Goal: Task Accomplishment & Management: Complete application form

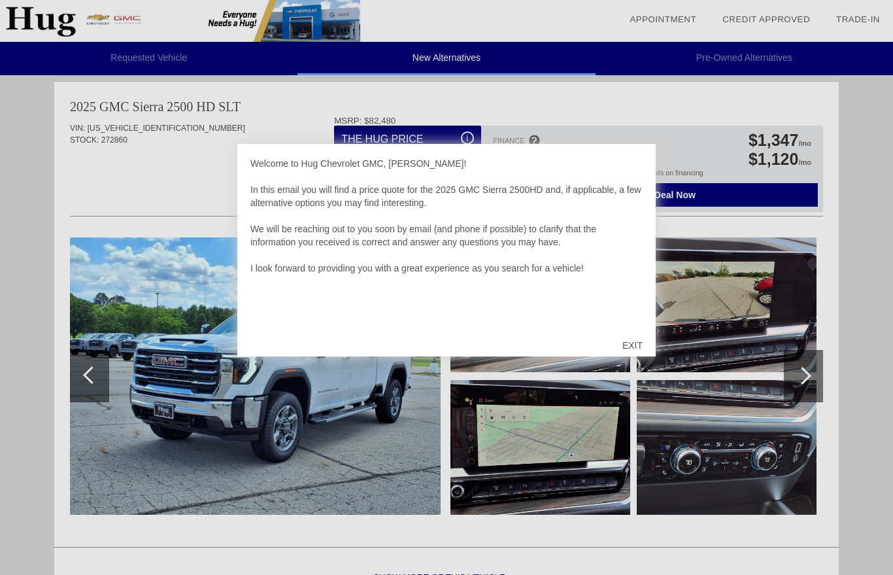
click at [629, 353] on div "EXIT" at bounding box center [632, 345] width 46 height 39
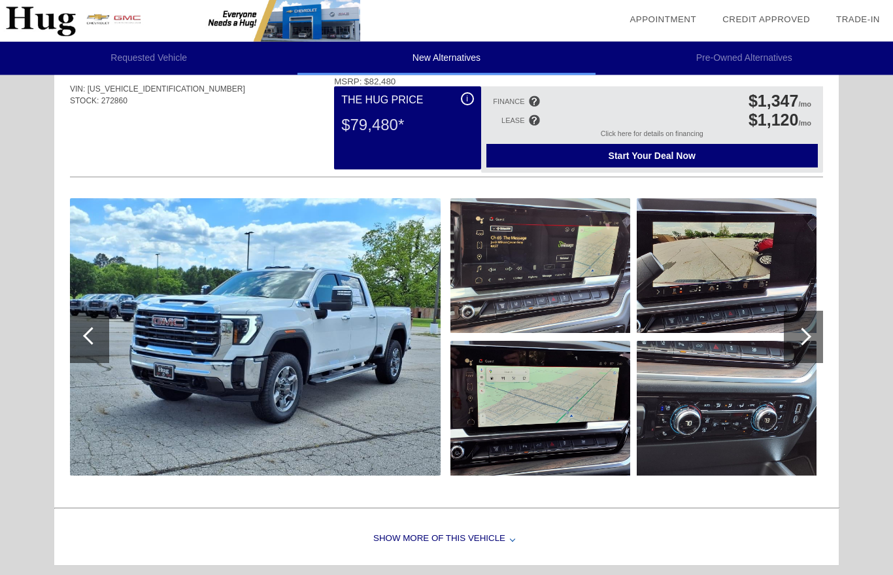
scroll to position [39, 0]
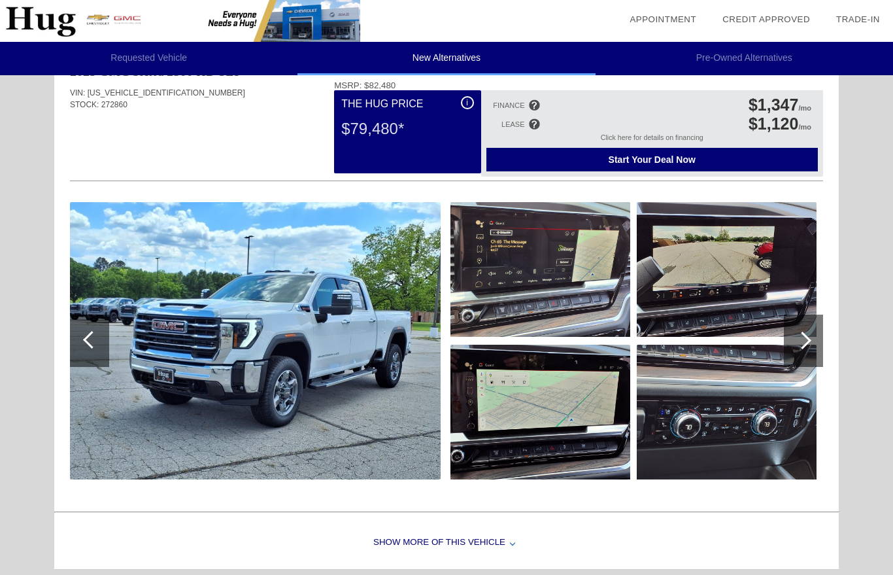
click at [805, 337] on div at bounding box center [803, 340] width 18 height 18
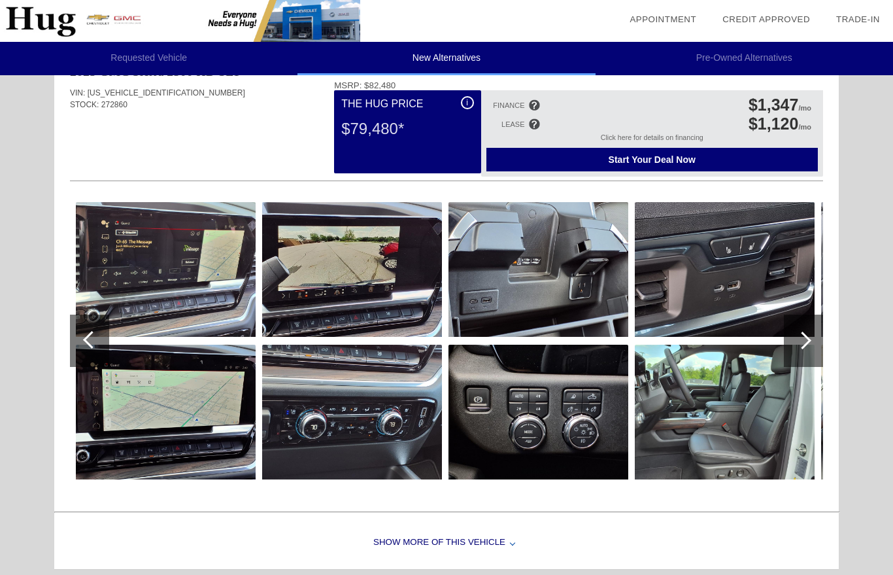
click at [710, 413] on img at bounding box center [725, 412] width 180 height 135
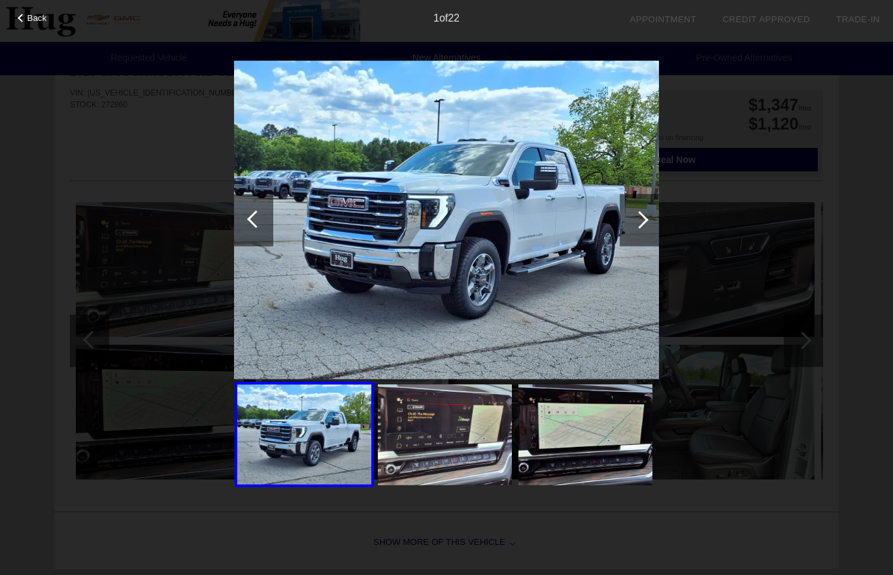
scroll to position [45, 0]
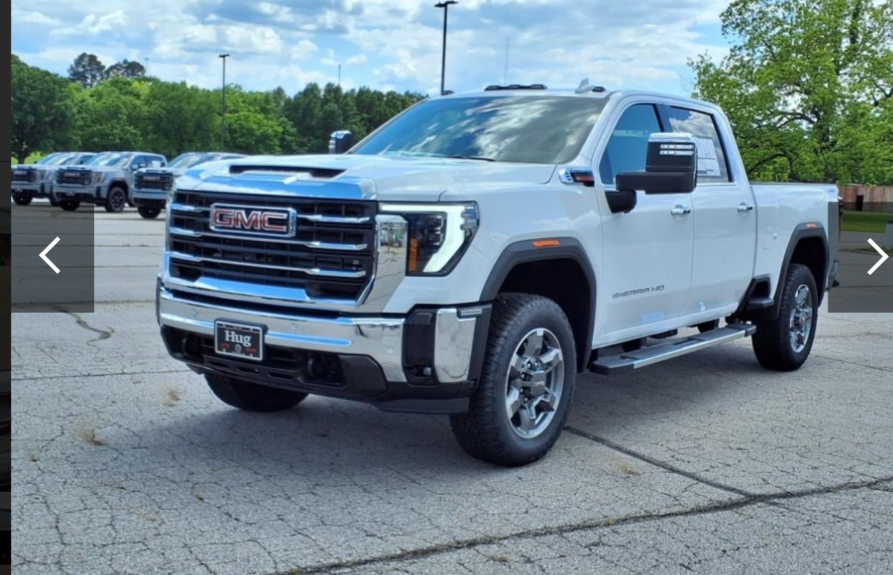
click at [631, 211] on div at bounding box center [640, 220] width 18 height 18
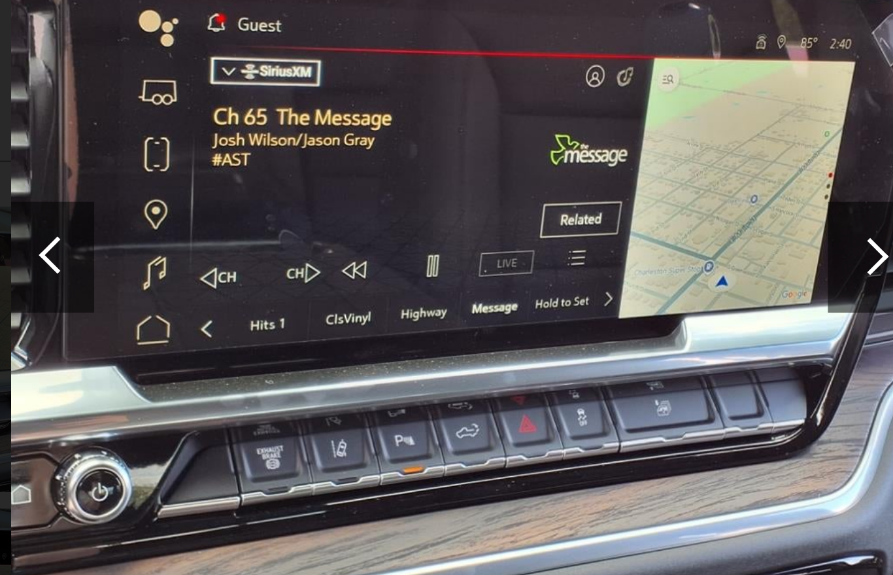
click at [631, 211] on div at bounding box center [640, 220] width 18 height 18
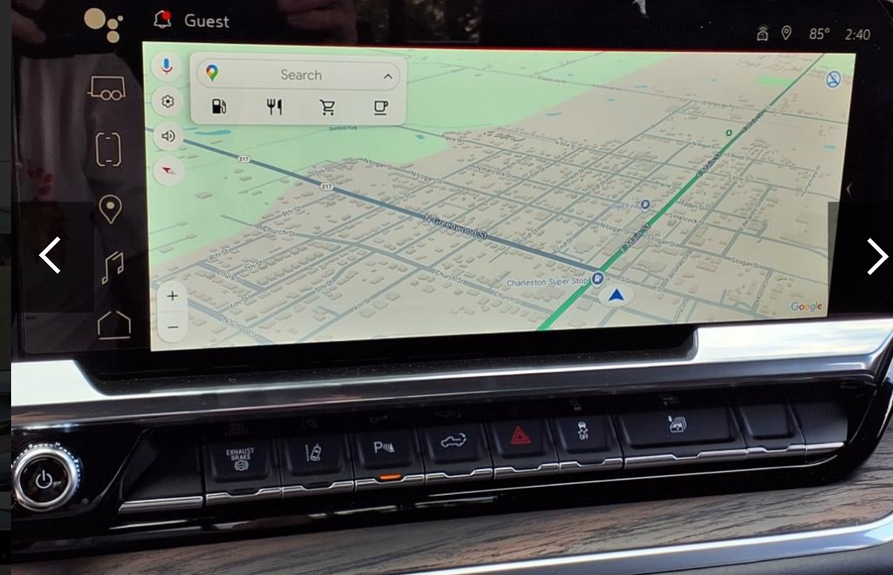
click at [631, 211] on div at bounding box center [640, 220] width 18 height 18
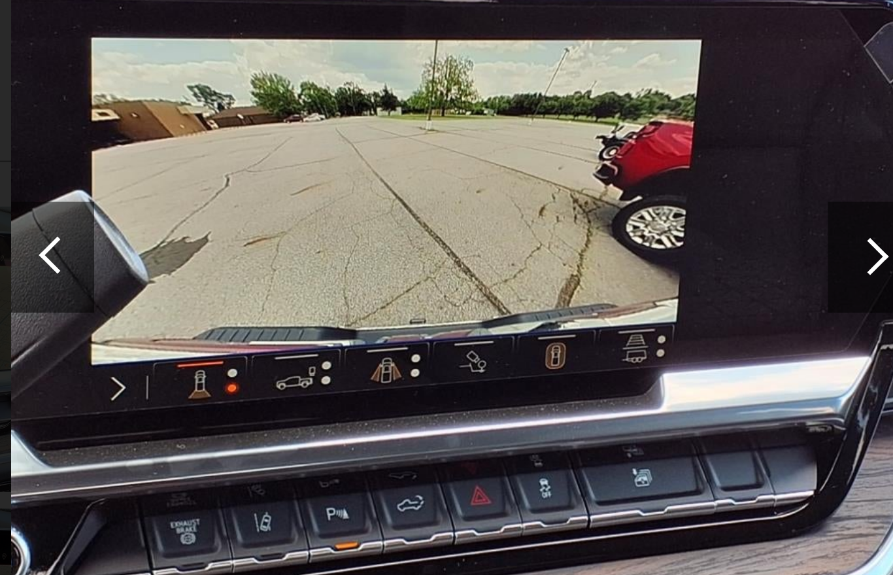
click at [631, 211] on div at bounding box center [640, 220] width 18 height 18
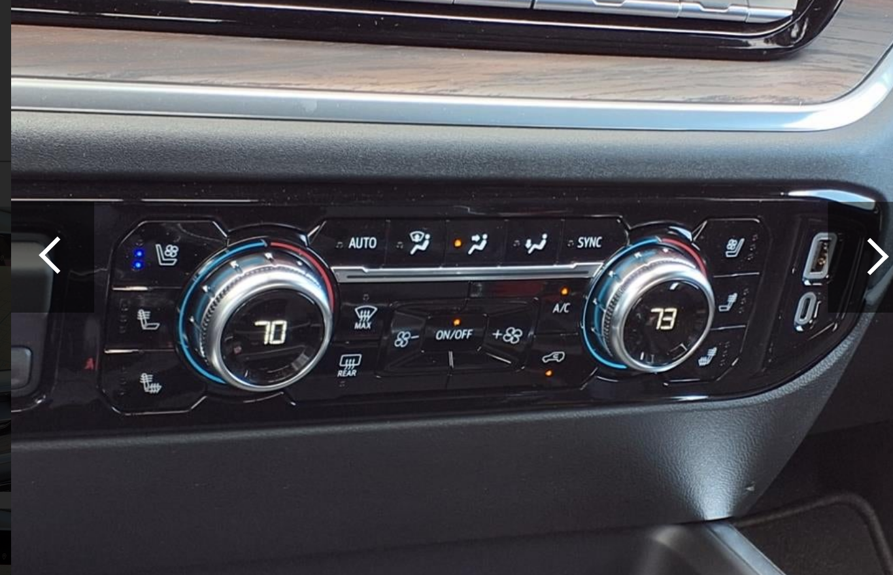
click at [631, 211] on div at bounding box center [640, 220] width 18 height 18
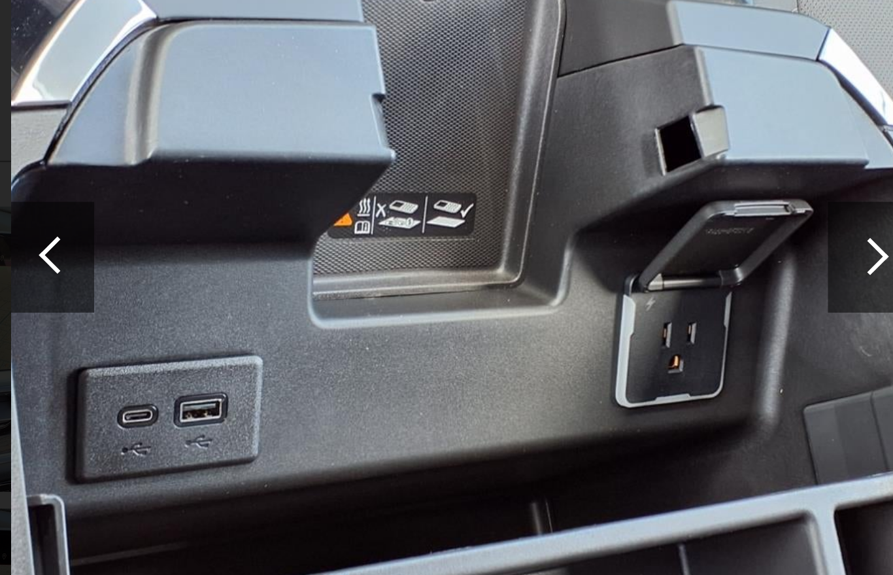
click at [631, 211] on div at bounding box center [640, 220] width 18 height 18
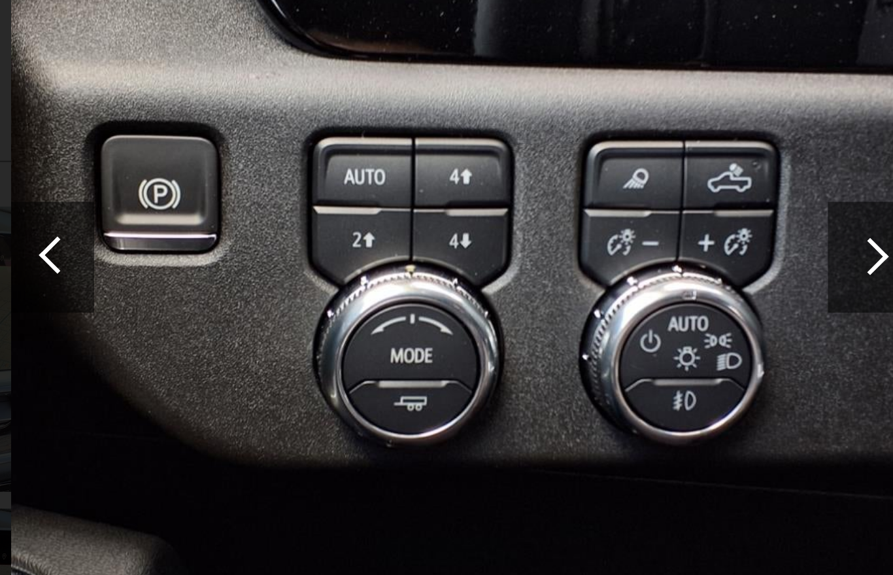
click at [631, 211] on div at bounding box center [640, 220] width 18 height 18
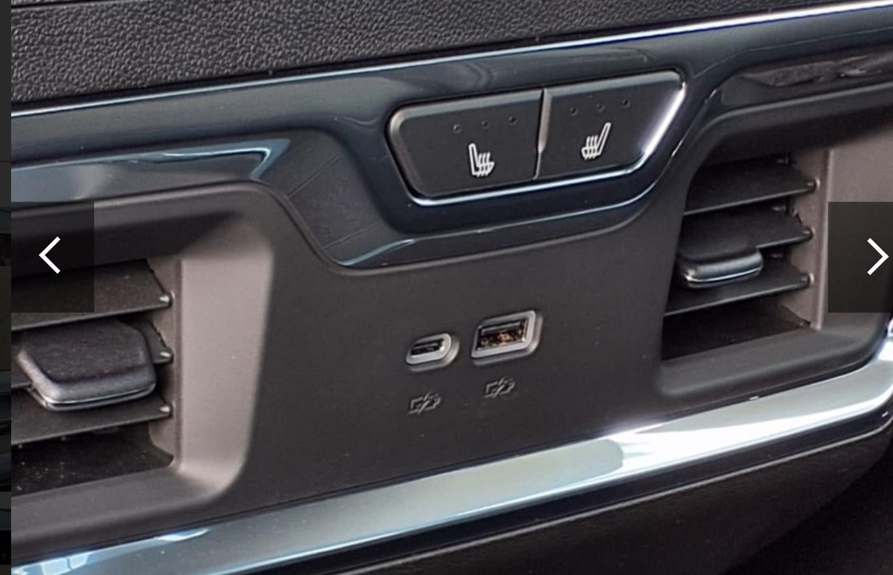
click at [631, 211] on div at bounding box center [640, 220] width 18 height 18
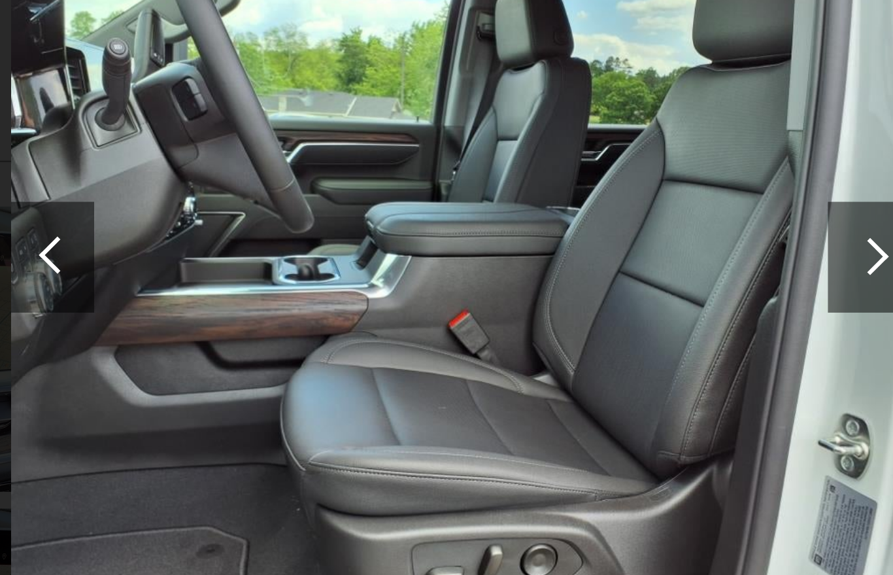
click at [631, 211] on div at bounding box center [640, 220] width 18 height 18
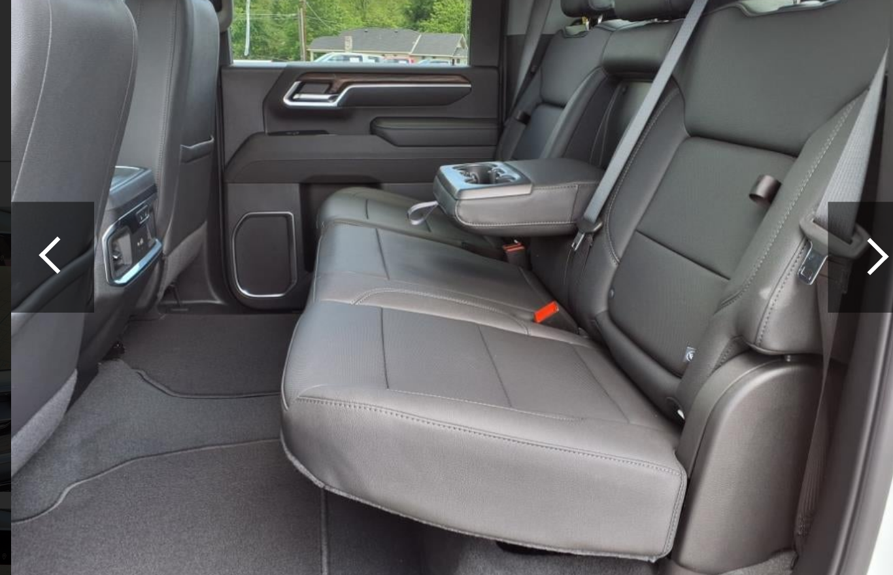
click at [631, 211] on div at bounding box center [640, 220] width 18 height 18
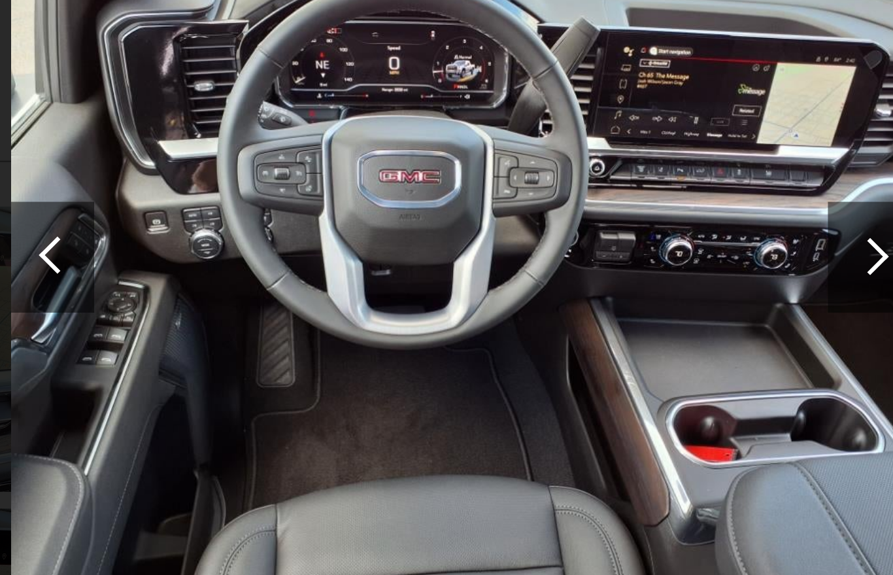
click at [631, 211] on div at bounding box center [640, 220] width 18 height 18
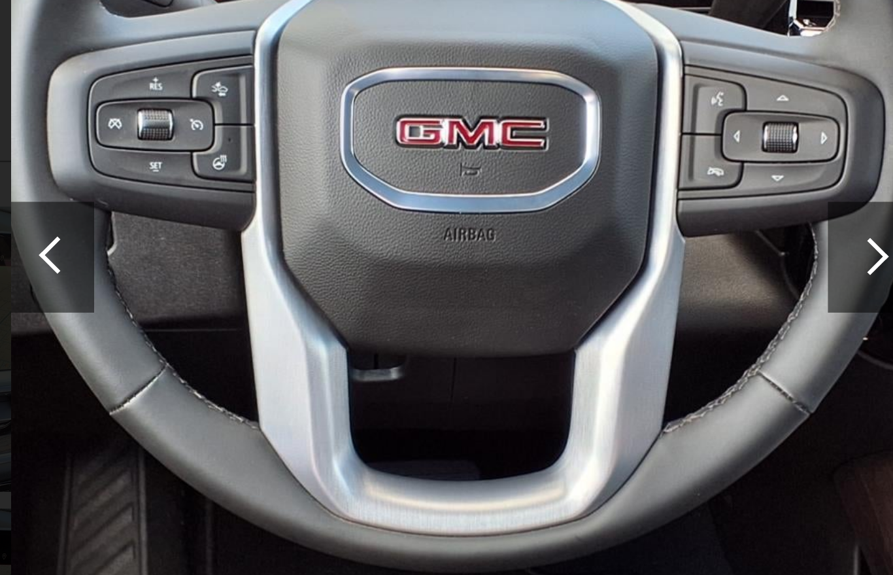
click at [631, 211] on div at bounding box center [640, 220] width 18 height 18
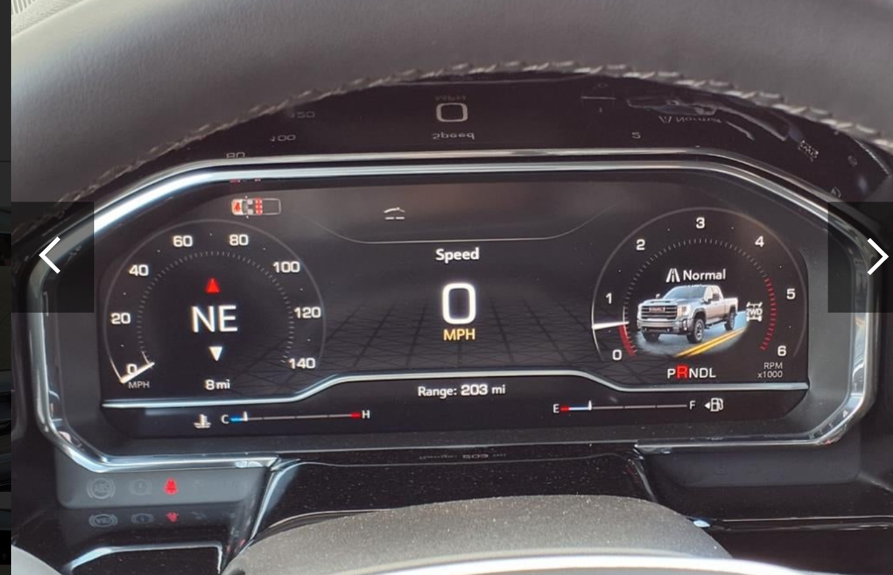
click at [631, 211] on div at bounding box center [640, 220] width 18 height 18
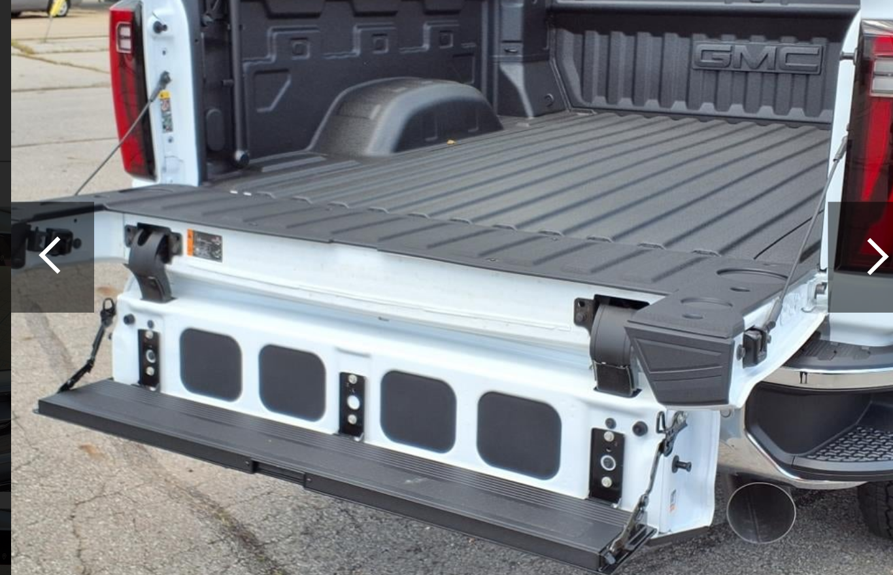
click at [631, 211] on div at bounding box center [640, 220] width 18 height 18
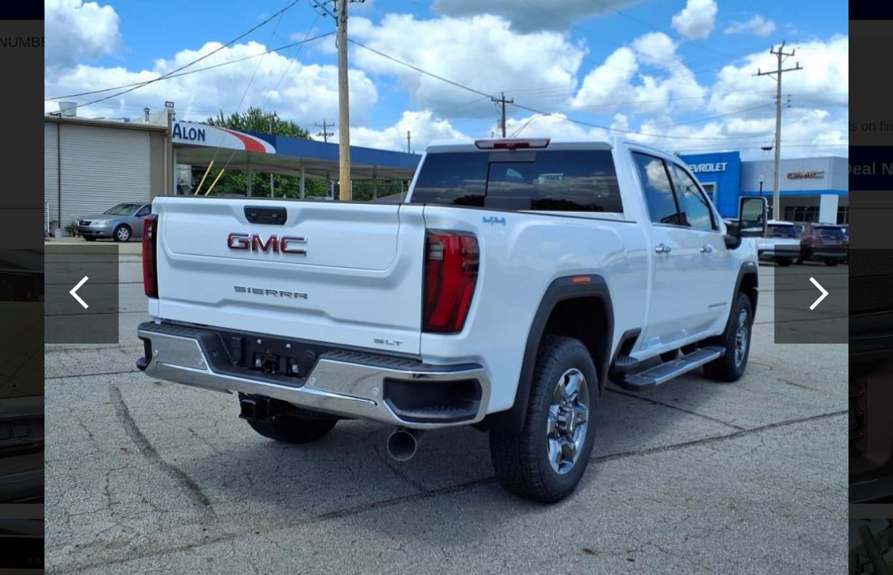
click at [631, 211] on div at bounding box center [640, 220] width 18 height 18
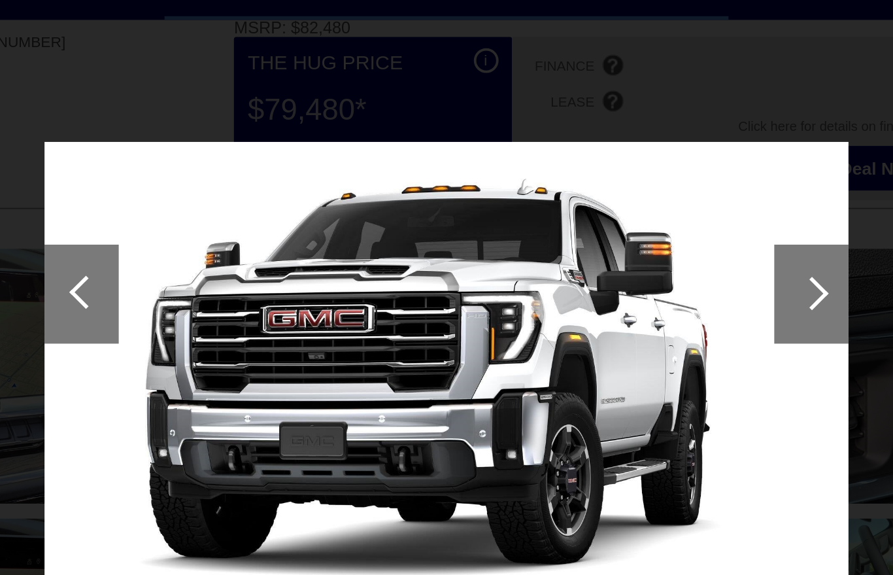
click at [247, 210] on div at bounding box center [256, 219] width 18 height 18
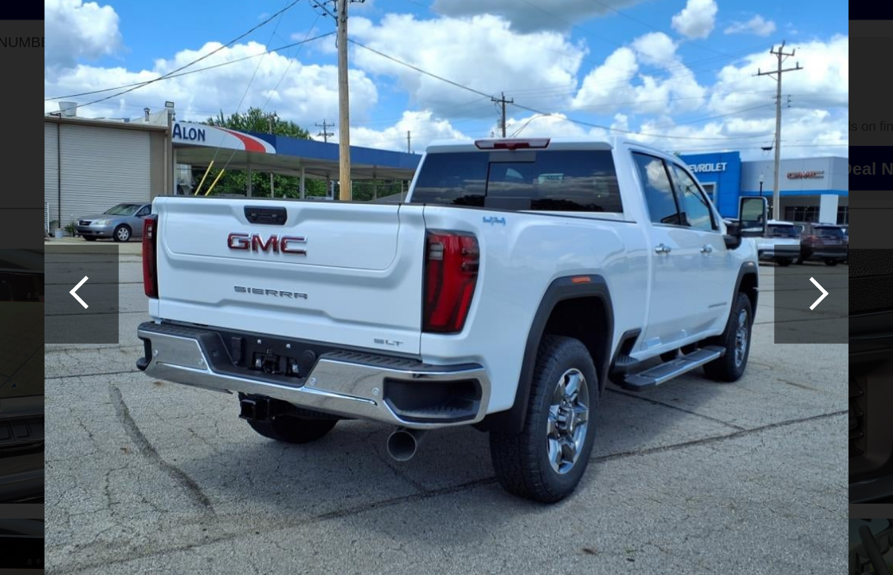
click at [247, 210] on div at bounding box center [256, 219] width 18 height 18
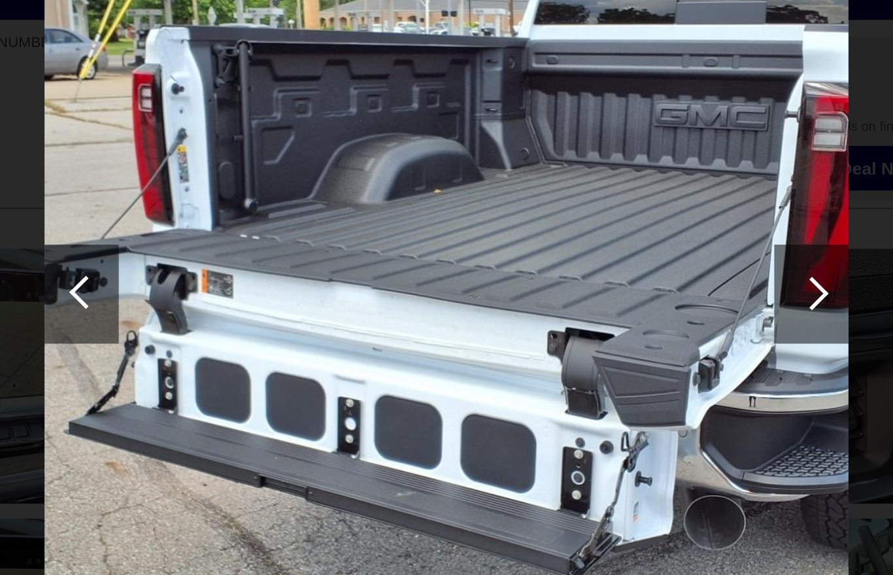
click at [247, 210] on div at bounding box center [256, 219] width 18 height 18
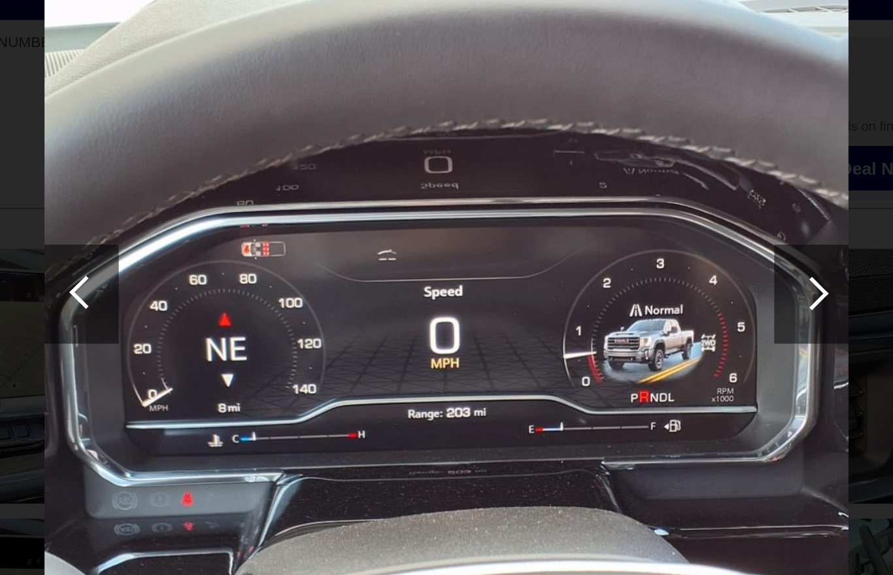
click at [247, 210] on div at bounding box center [256, 219] width 18 height 18
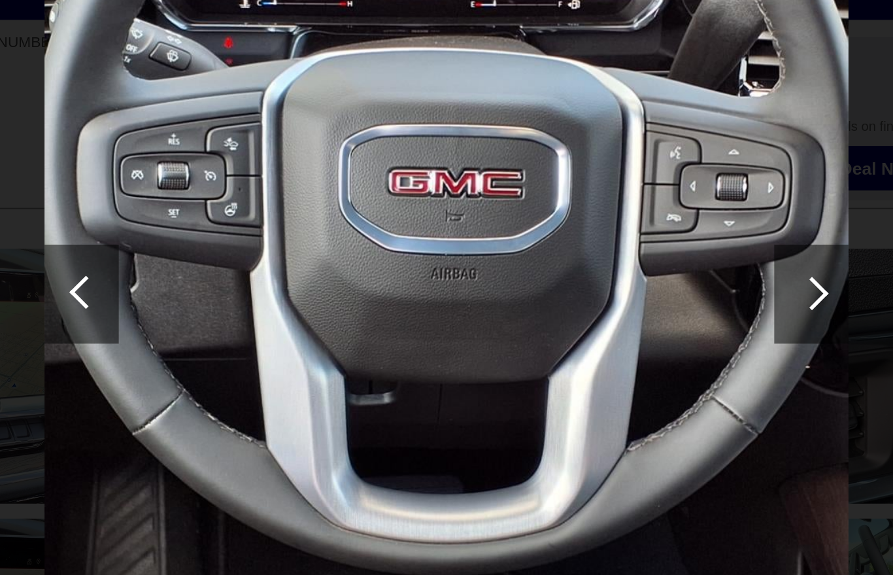
click at [247, 210] on div at bounding box center [256, 219] width 18 height 18
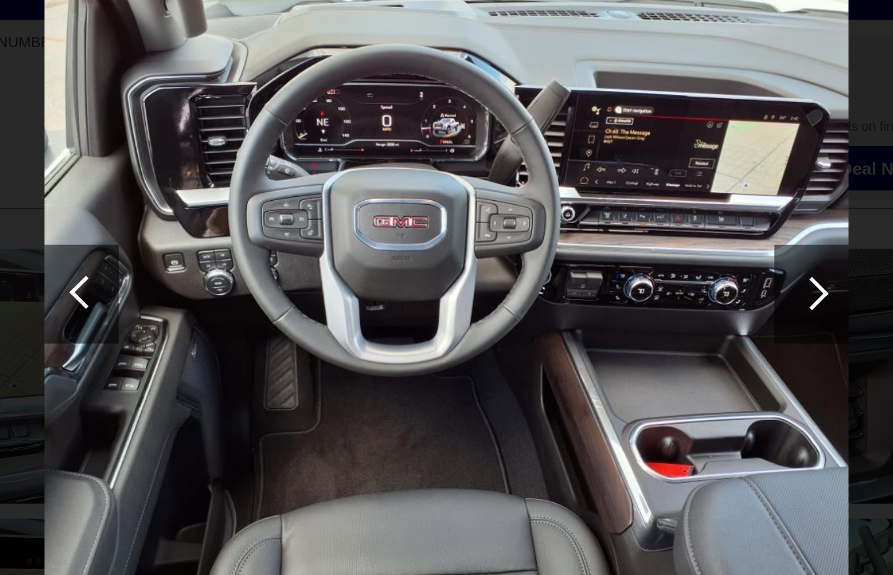
click at [247, 210] on div at bounding box center [256, 219] width 18 height 18
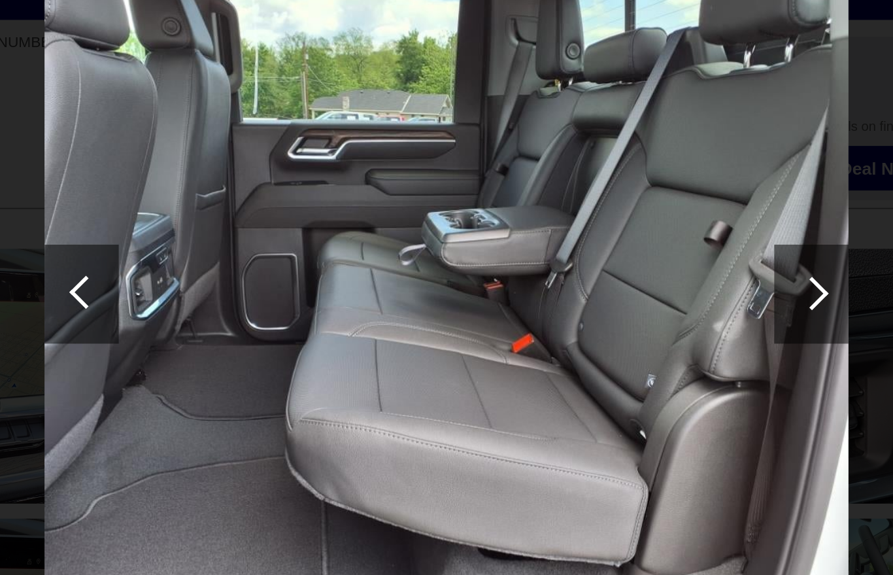
click at [234, 194] on div at bounding box center [253, 220] width 39 height 52
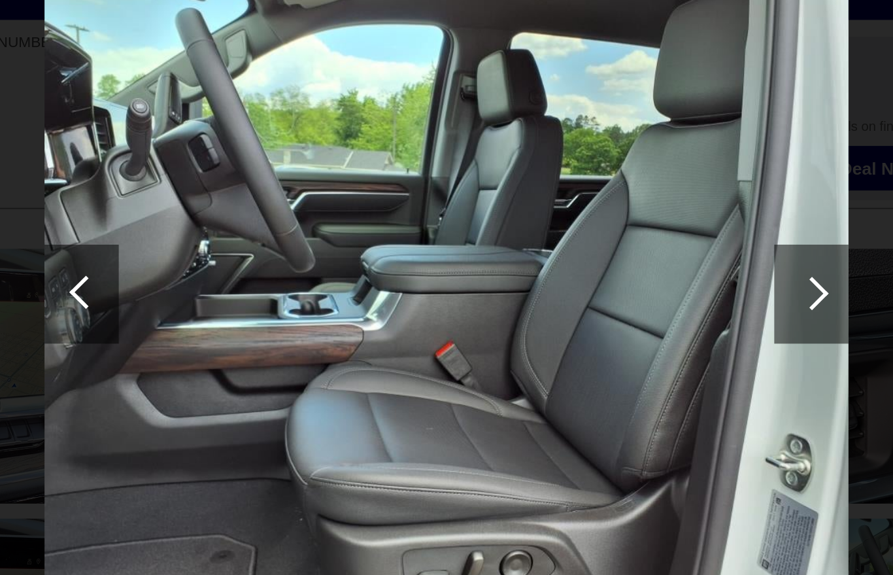
click at [234, 194] on div at bounding box center [253, 220] width 39 height 52
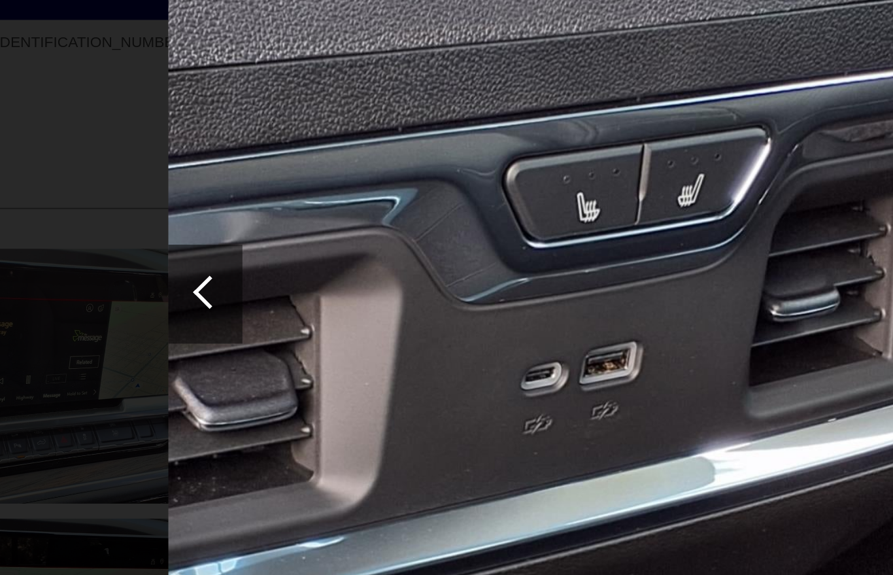
click at [234, 194] on div at bounding box center [253, 220] width 39 height 52
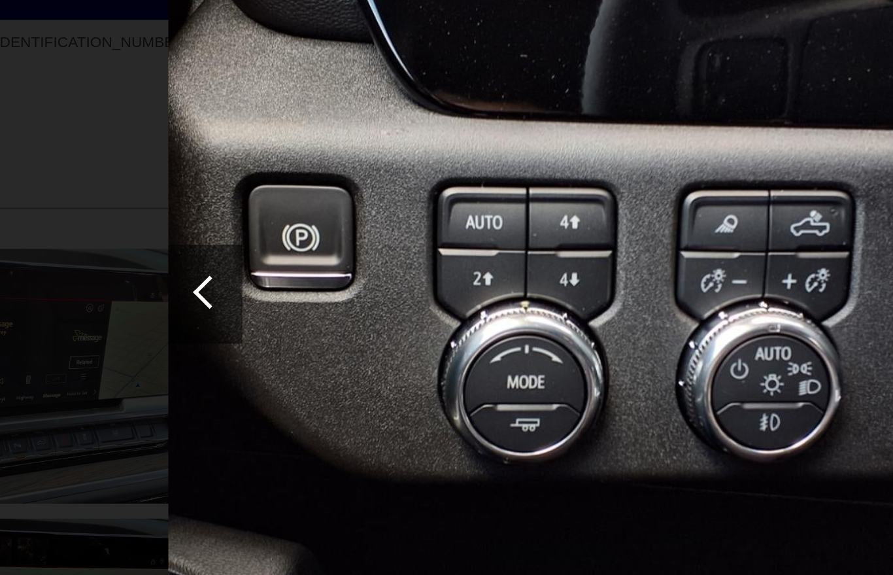
click at [247, 210] on div at bounding box center [256, 219] width 18 height 18
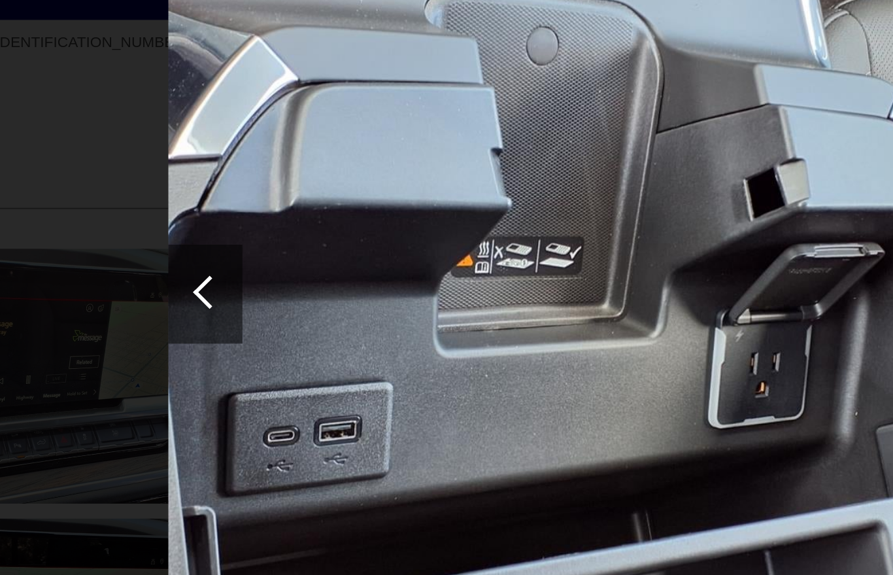
click at [247, 210] on div at bounding box center [256, 219] width 18 height 18
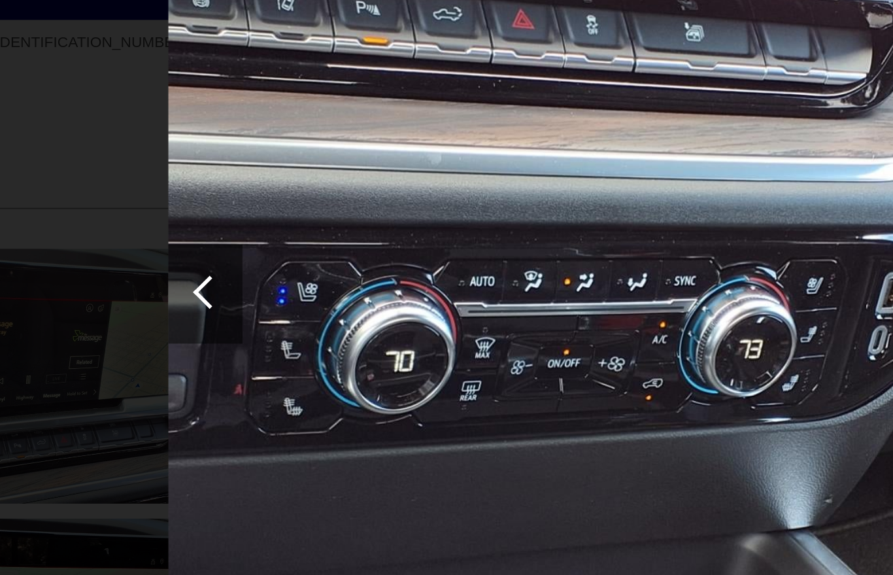
click at [247, 210] on div at bounding box center [256, 219] width 18 height 18
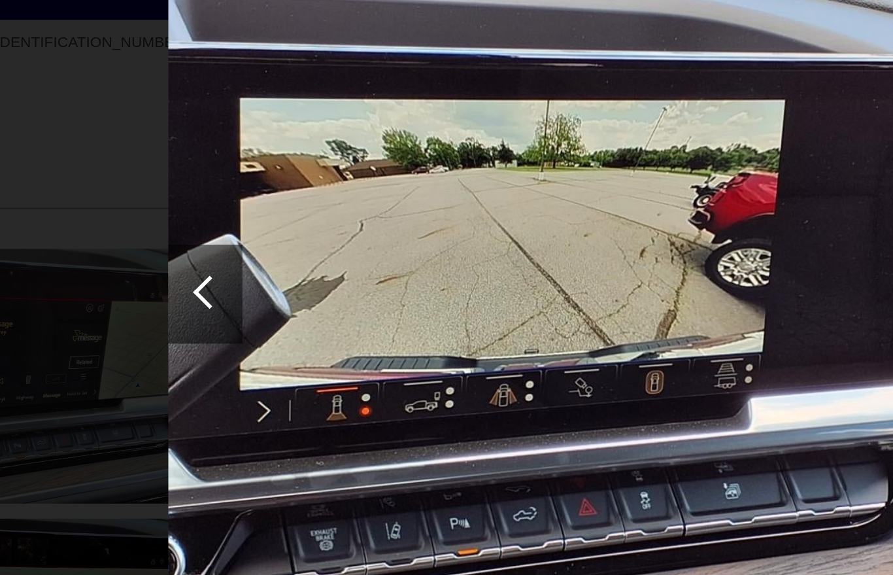
click at [247, 210] on div at bounding box center [256, 219] width 18 height 18
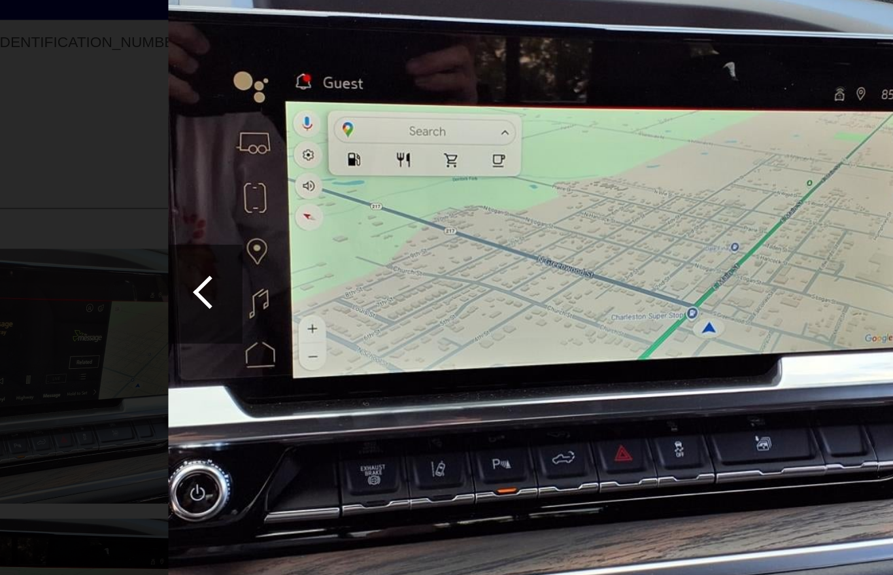
click at [247, 210] on div at bounding box center [256, 219] width 18 height 18
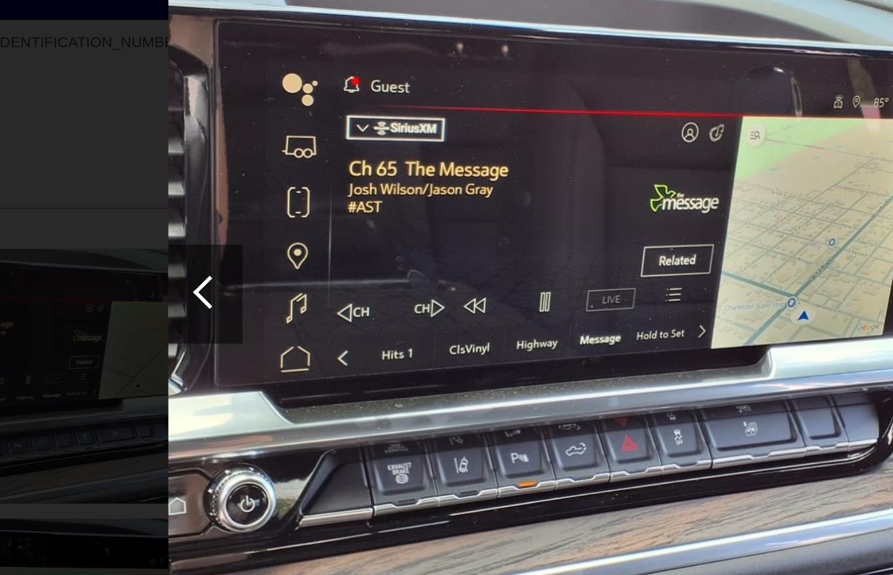
click at [247, 210] on div at bounding box center [256, 219] width 18 height 18
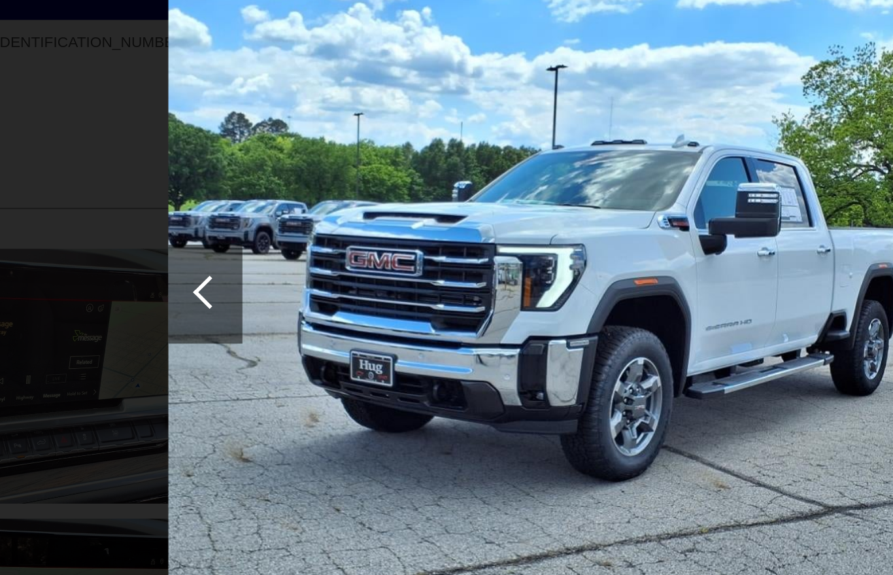
click at [247, 210] on div at bounding box center [256, 219] width 18 height 18
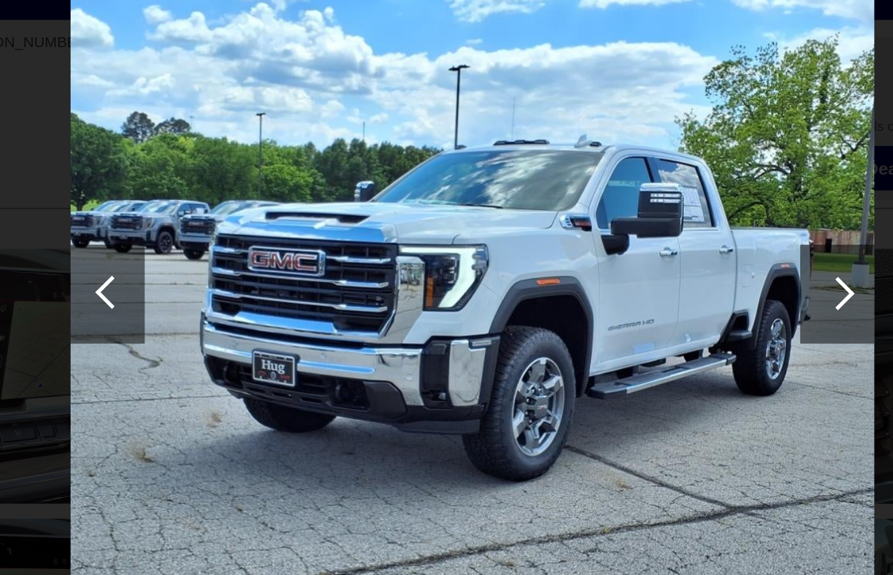
click at [631, 211] on div at bounding box center [640, 220] width 18 height 18
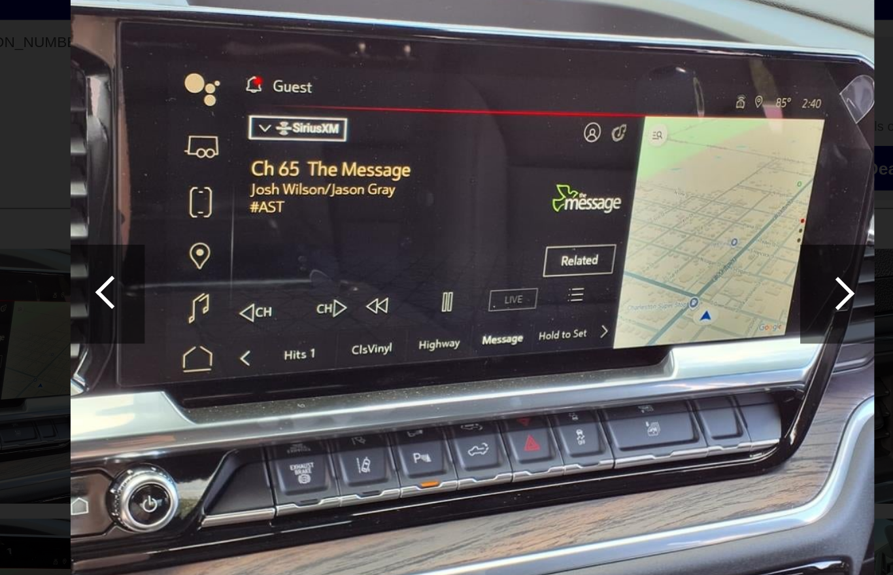
click at [631, 211] on div at bounding box center [640, 220] width 18 height 18
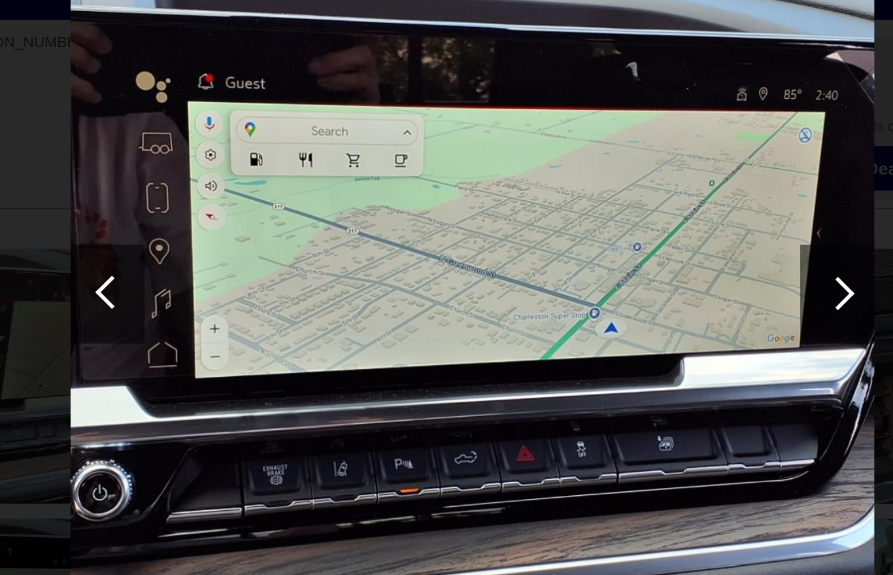
click at [631, 211] on div at bounding box center [640, 220] width 18 height 18
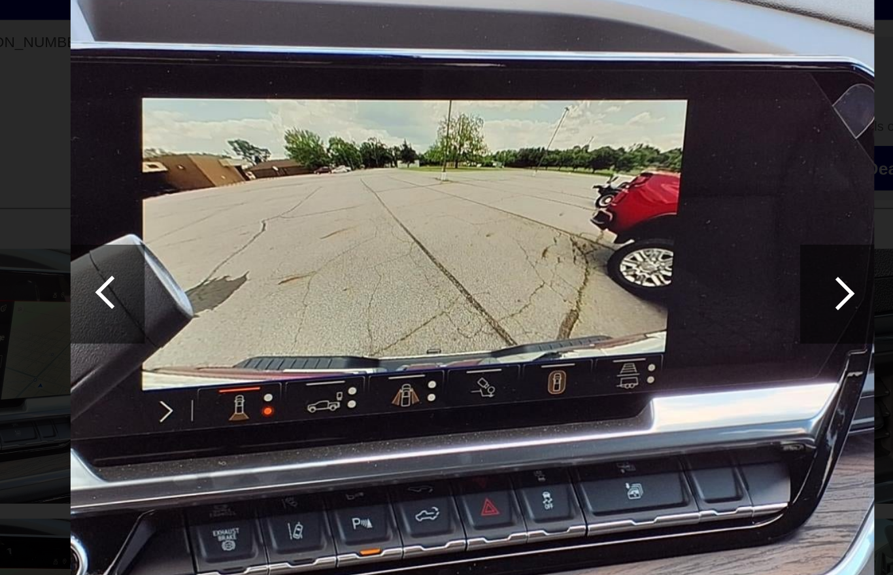
click at [631, 211] on div at bounding box center [640, 220] width 18 height 18
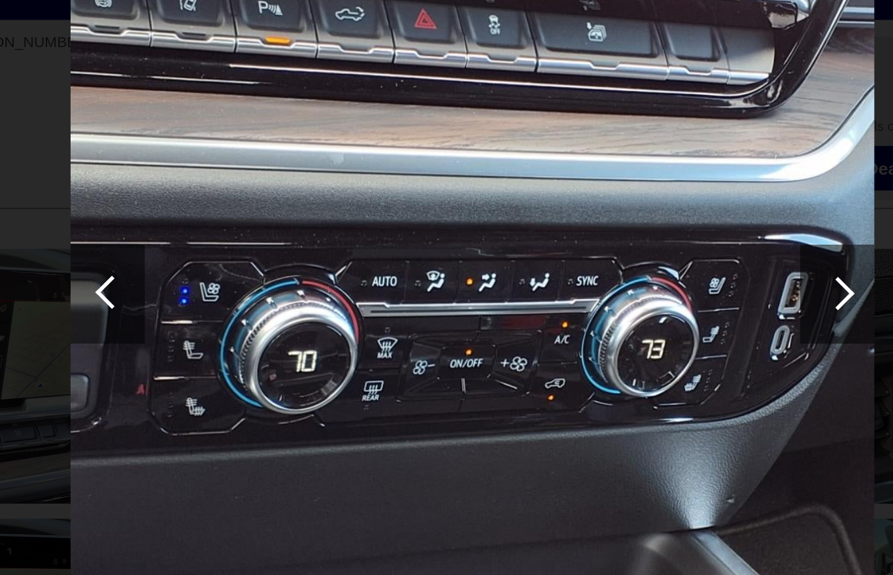
click at [631, 211] on div at bounding box center [640, 220] width 18 height 18
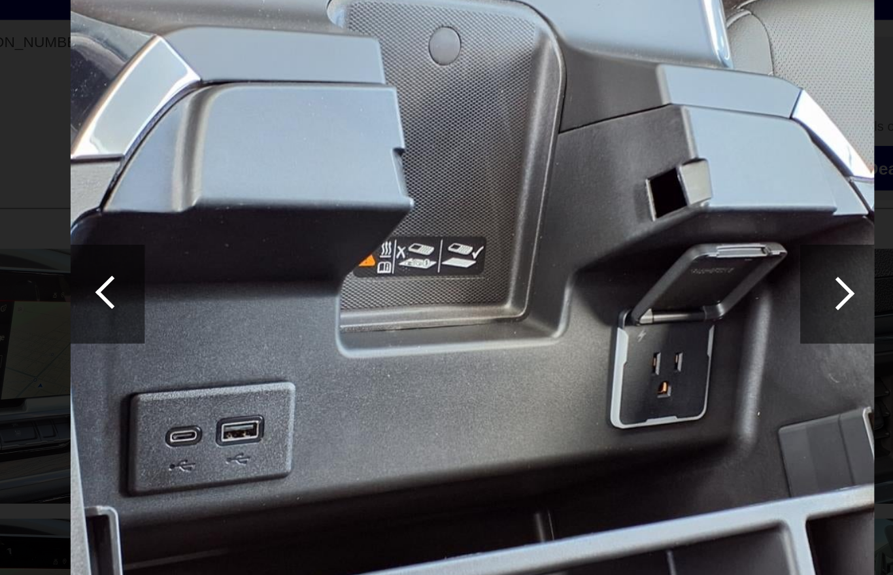
click at [631, 211] on div at bounding box center [640, 220] width 18 height 18
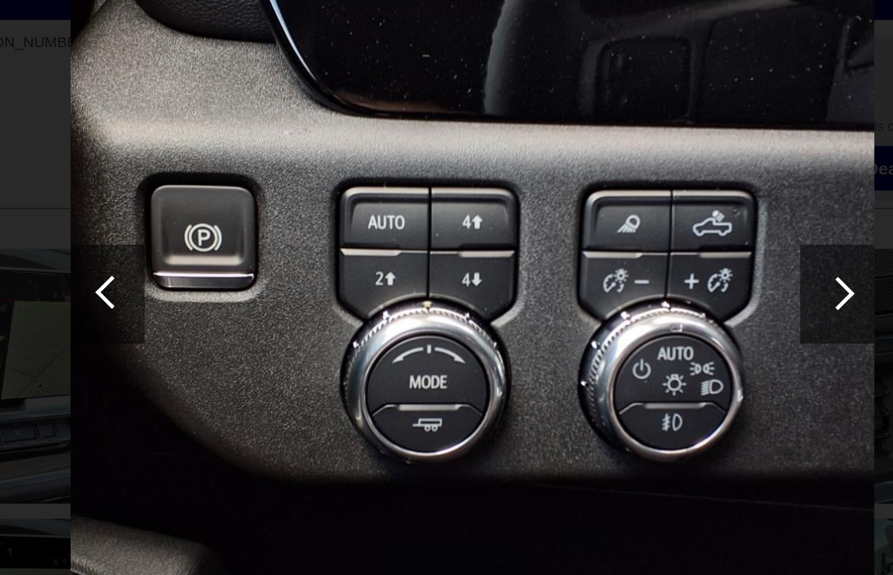
click at [620, 194] on div at bounding box center [639, 220] width 39 height 52
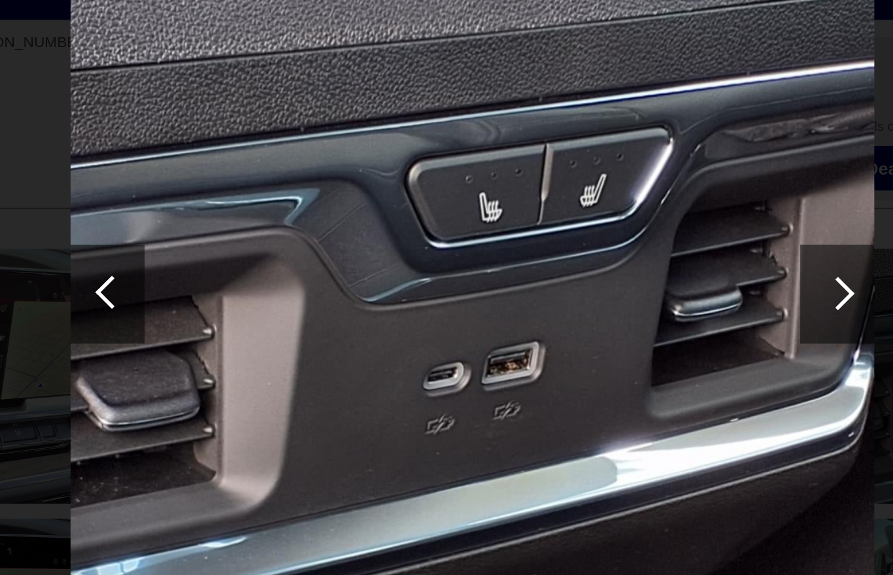
click at [620, 194] on div at bounding box center [639, 220] width 39 height 52
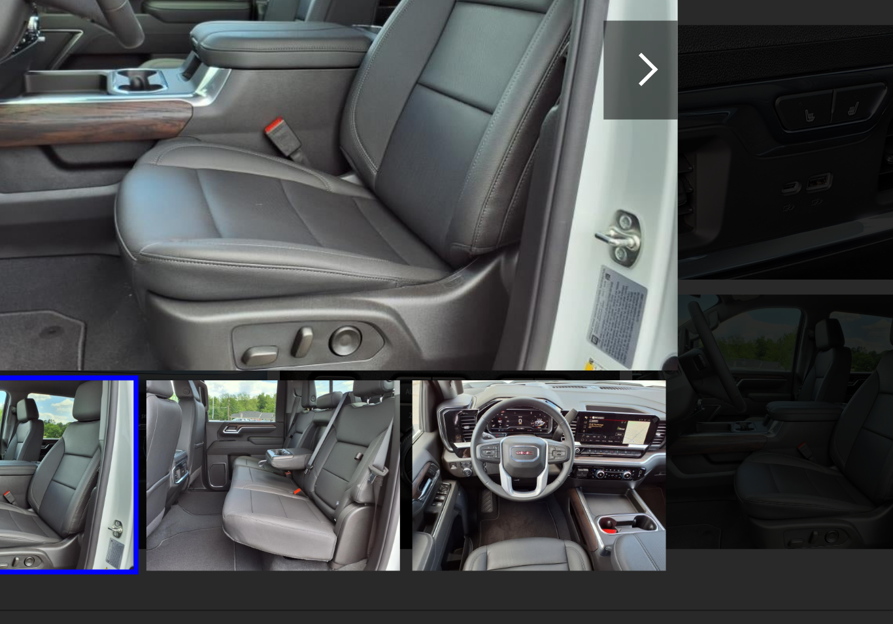
click at [413, 235] on div "Back 9 of 22" at bounding box center [446, 312] width 893 height 624
click at [416, 235] on div "Back 9 of 22" at bounding box center [446, 312] width 893 height 624
click at [411, 303] on div "Back 9 of 22" at bounding box center [446, 312] width 893 height 624
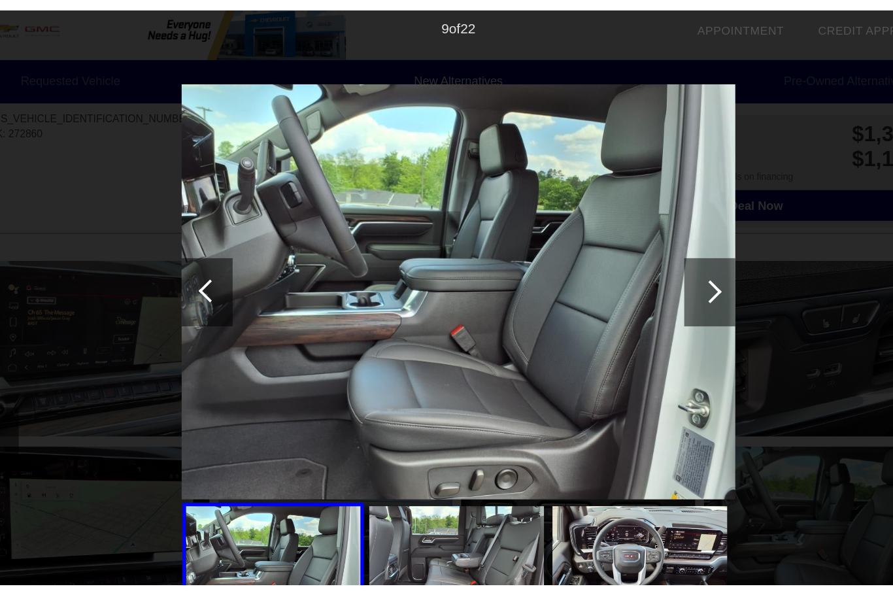
scroll to position [0, 0]
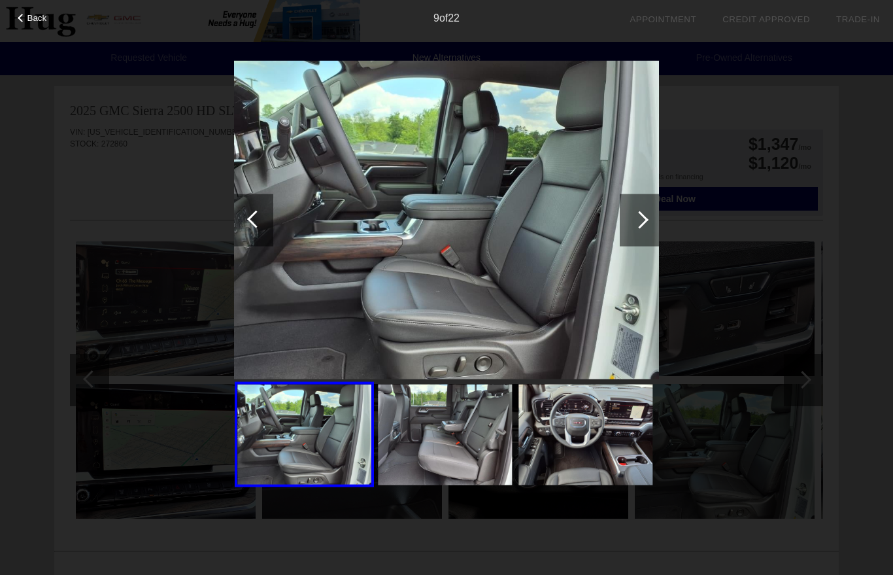
click at [635, 218] on div at bounding box center [640, 220] width 18 height 18
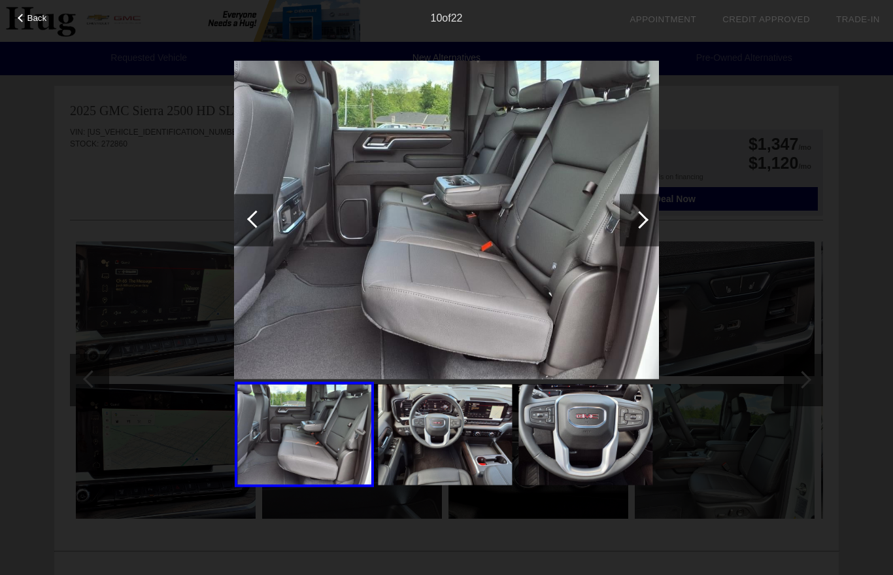
click at [263, 235] on div at bounding box center [253, 220] width 39 height 52
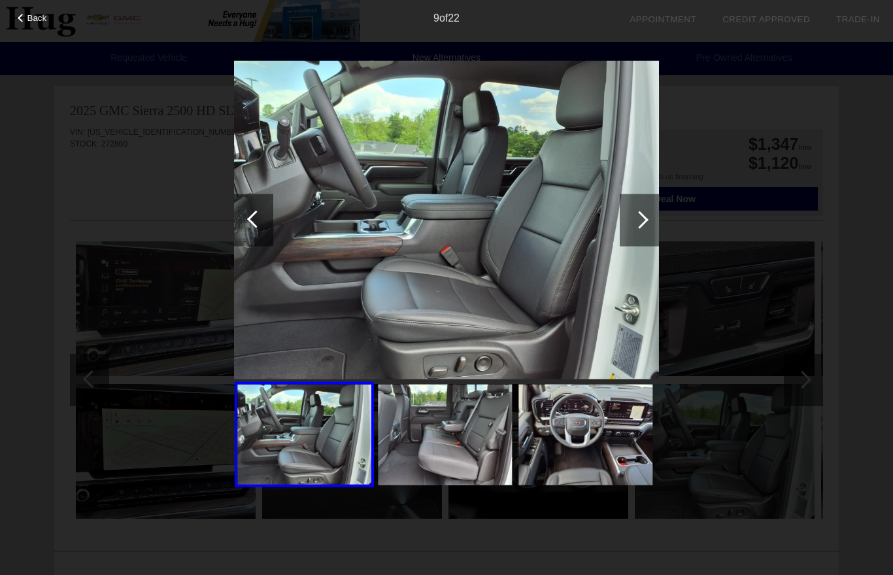
click at [245, 211] on div at bounding box center [253, 220] width 39 height 52
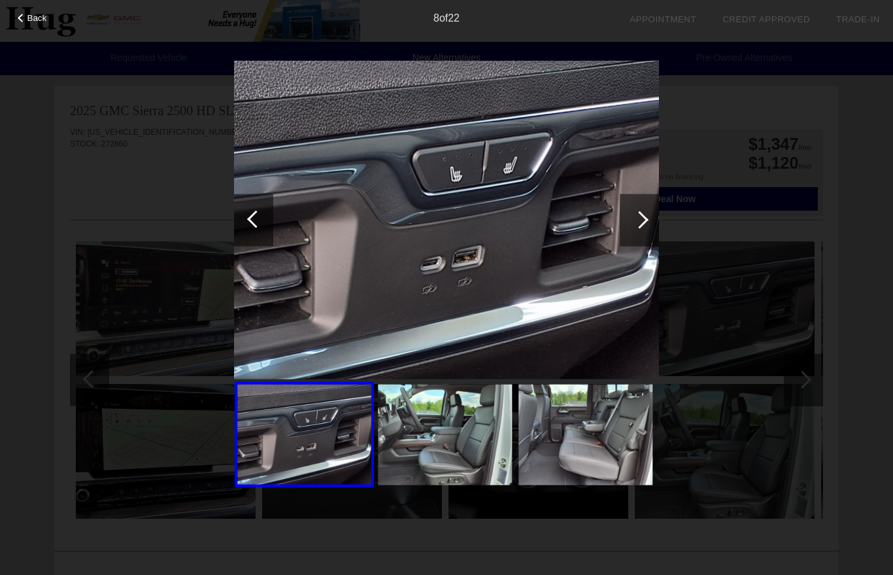
click at [252, 218] on div at bounding box center [256, 219] width 18 height 18
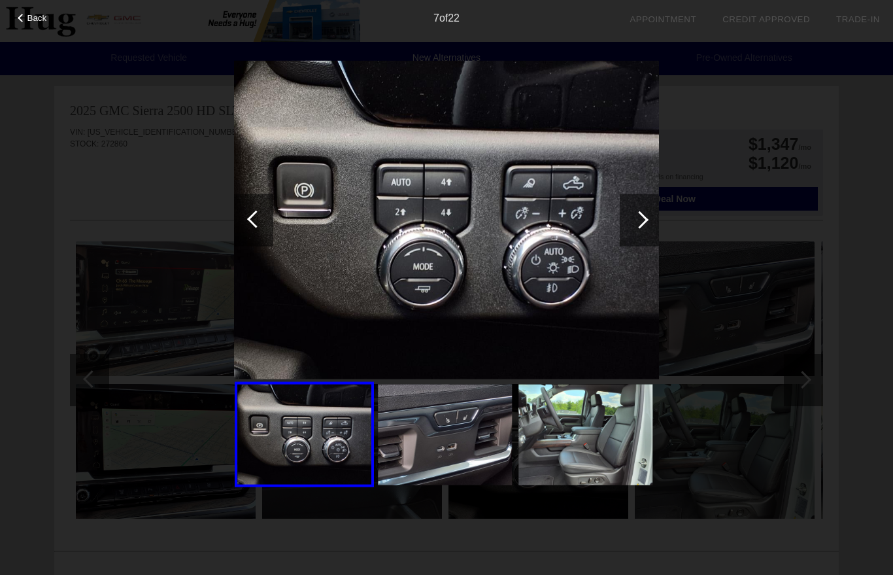
click at [246, 217] on div at bounding box center [253, 220] width 39 height 52
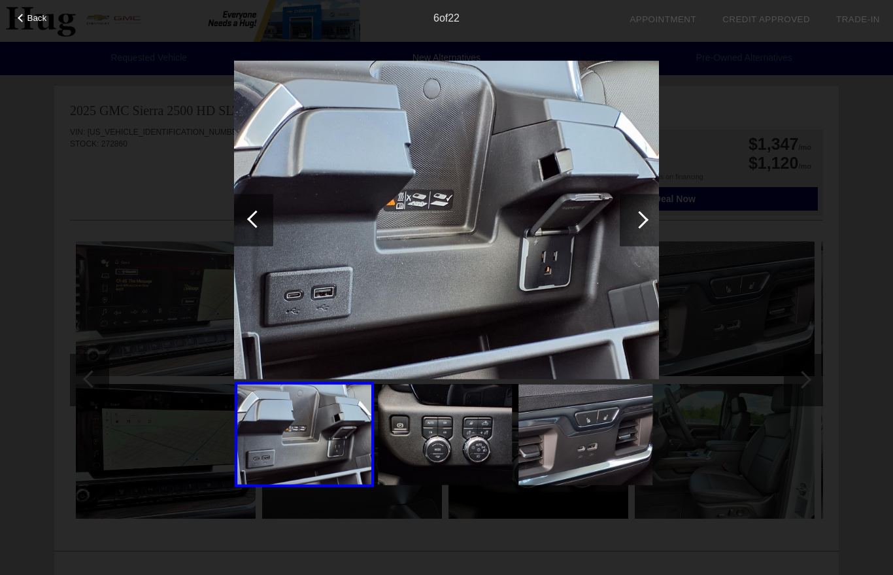
click at [248, 219] on div at bounding box center [256, 219] width 18 height 18
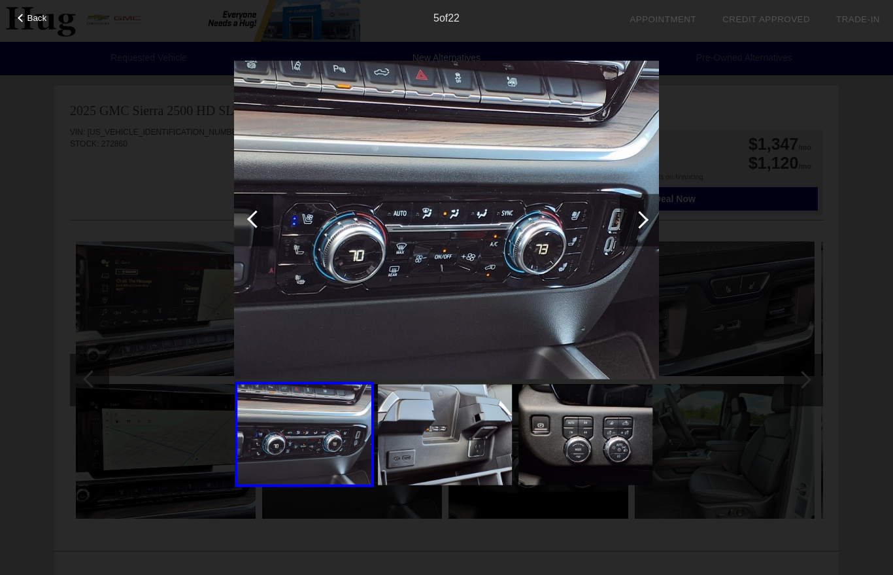
click at [260, 222] on div at bounding box center [256, 219] width 18 height 18
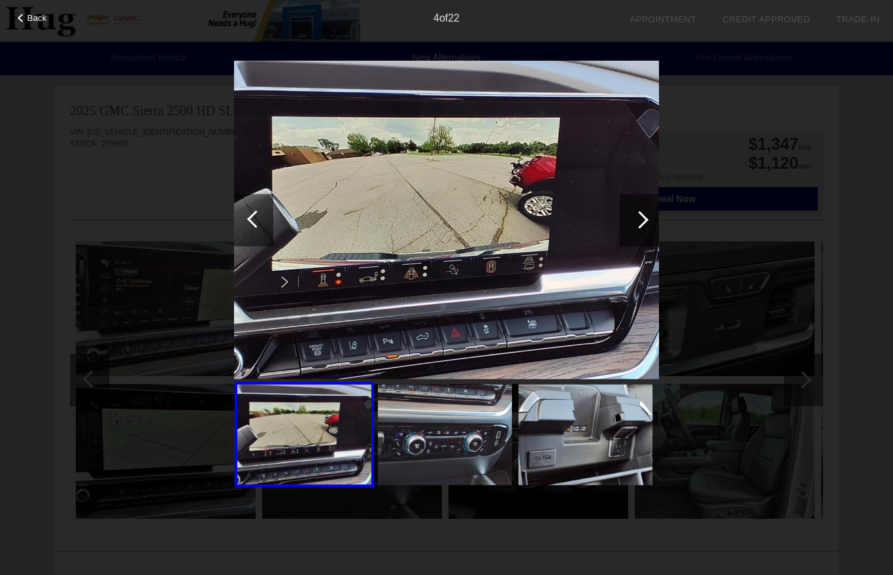
click at [249, 224] on div at bounding box center [253, 220] width 39 height 52
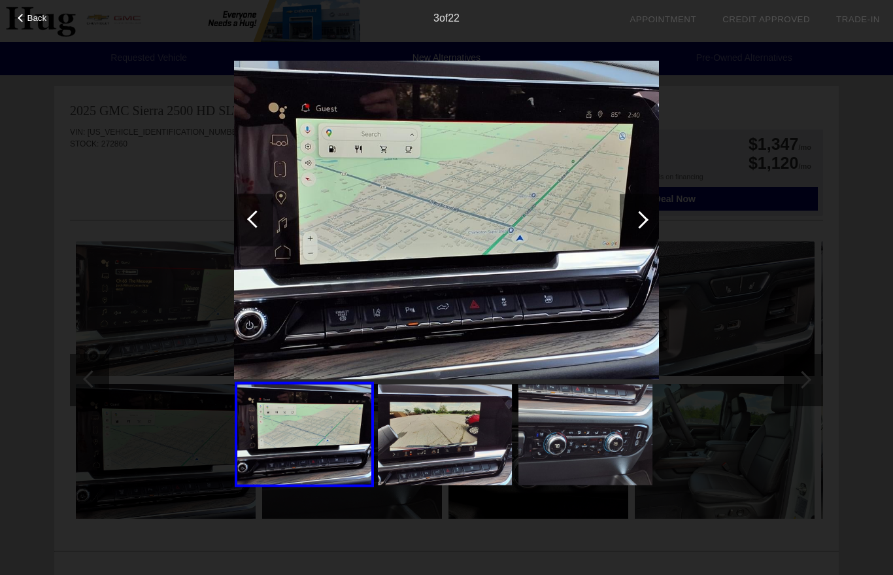
click at [249, 224] on div at bounding box center [253, 220] width 39 height 52
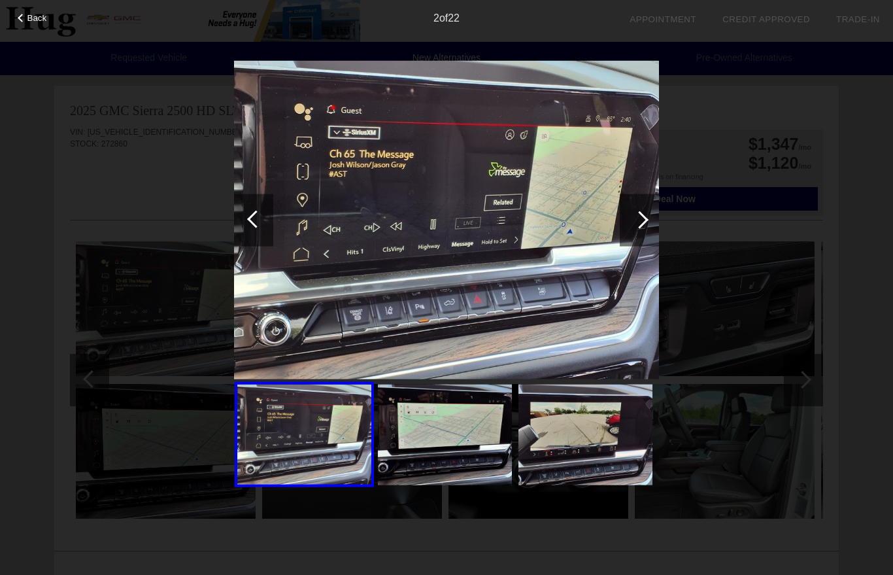
click at [252, 222] on div at bounding box center [256, 219] width 18 height 18
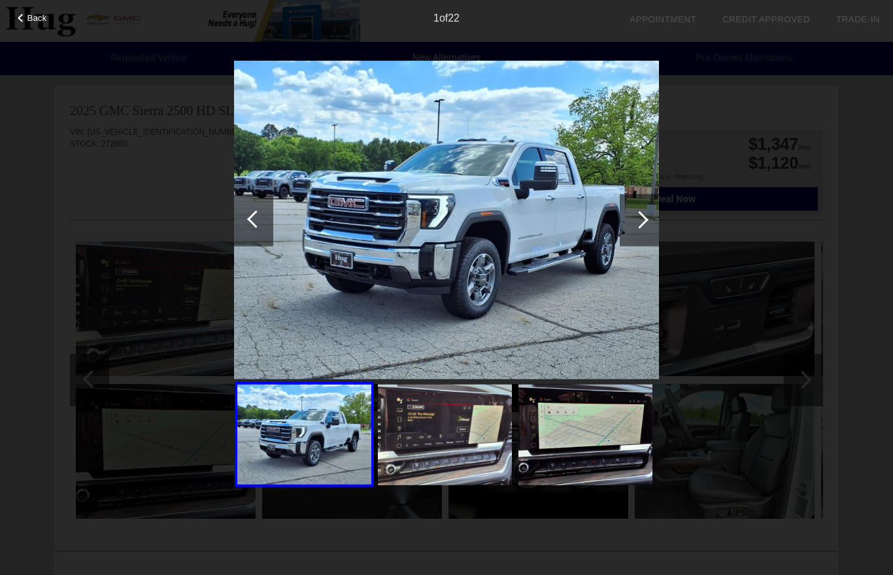
click at [259, 226] on div at bounding box center [253, 220] width 39 height 52
click at [255, 224] on div at bounding box center [256, 219] width 18 height 18
click at [258, 228] on div at bounding box center [253, 220] width 39 height 52
click at [18, 16] on div "Back" at bounding box center [32, 16] width 65 height 7
